Goal: Transaction & Acquisition: Purchase product/service

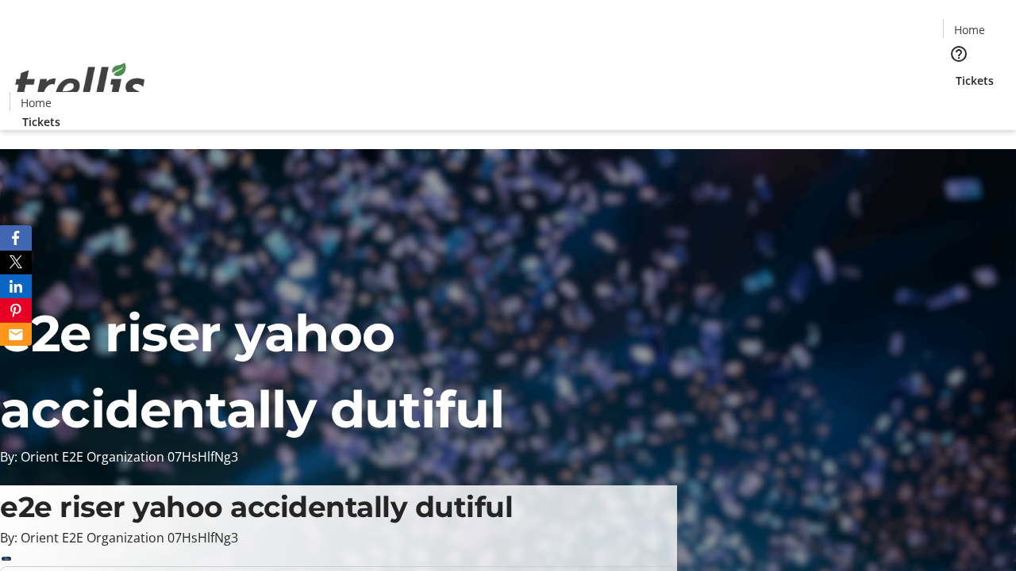
click at [955, 72] on span "Tickets" at bounding box center [974, 80] width 38 height 17
